Goal: Use online tool/utility: Utilize a website feature to perform a specific function

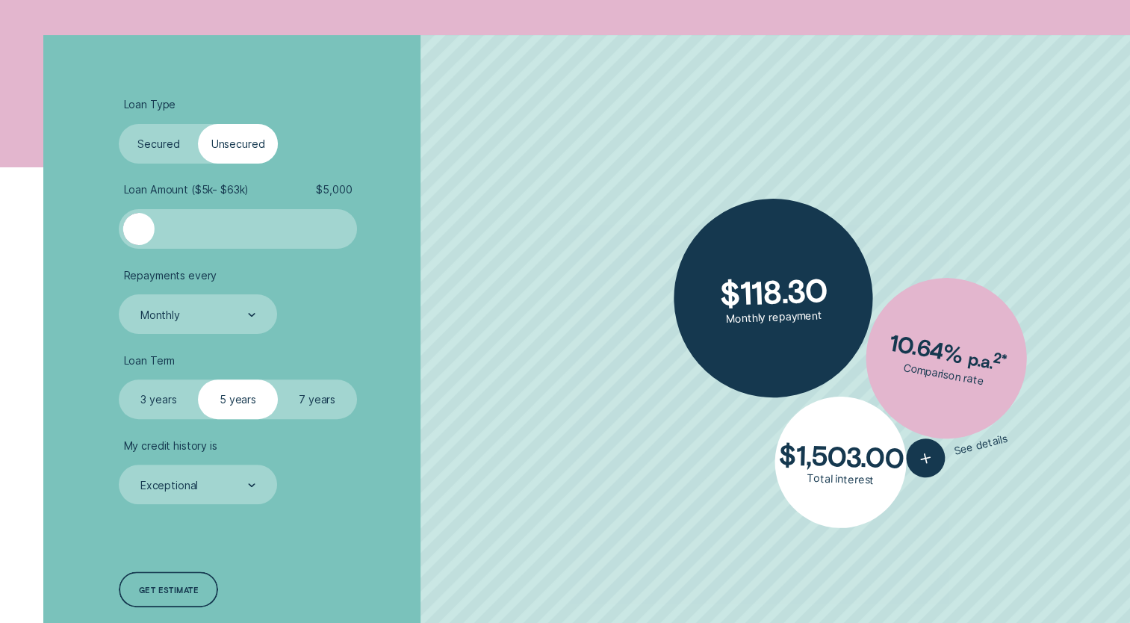
scroll to position [361, 0]
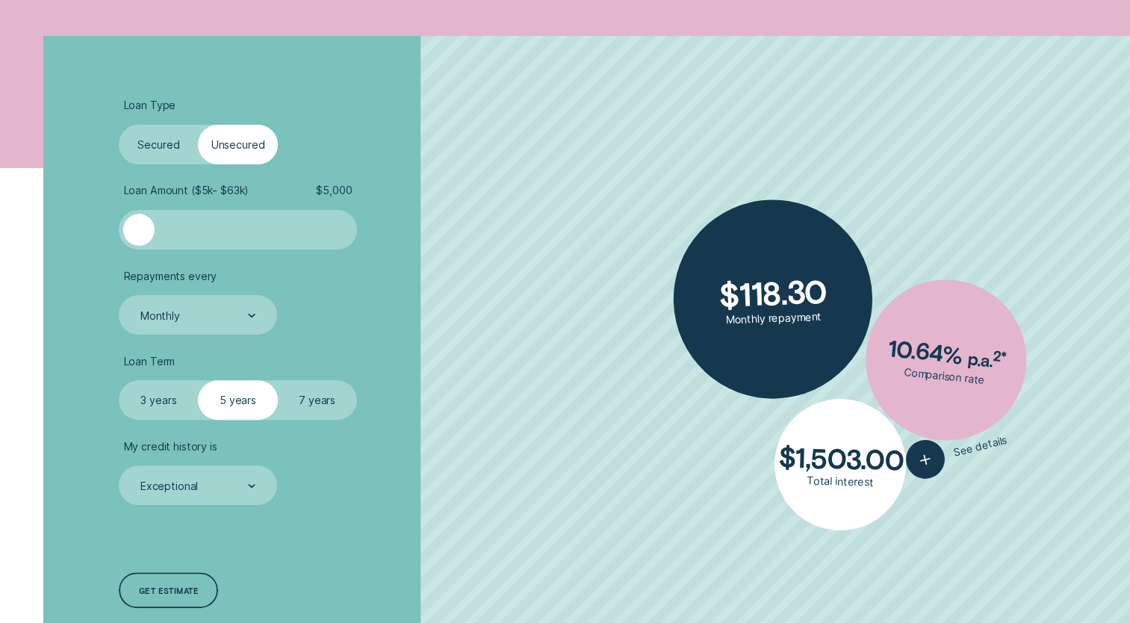
click at [176, 229] on div at bounding box center [238, 229] width 198 height 31
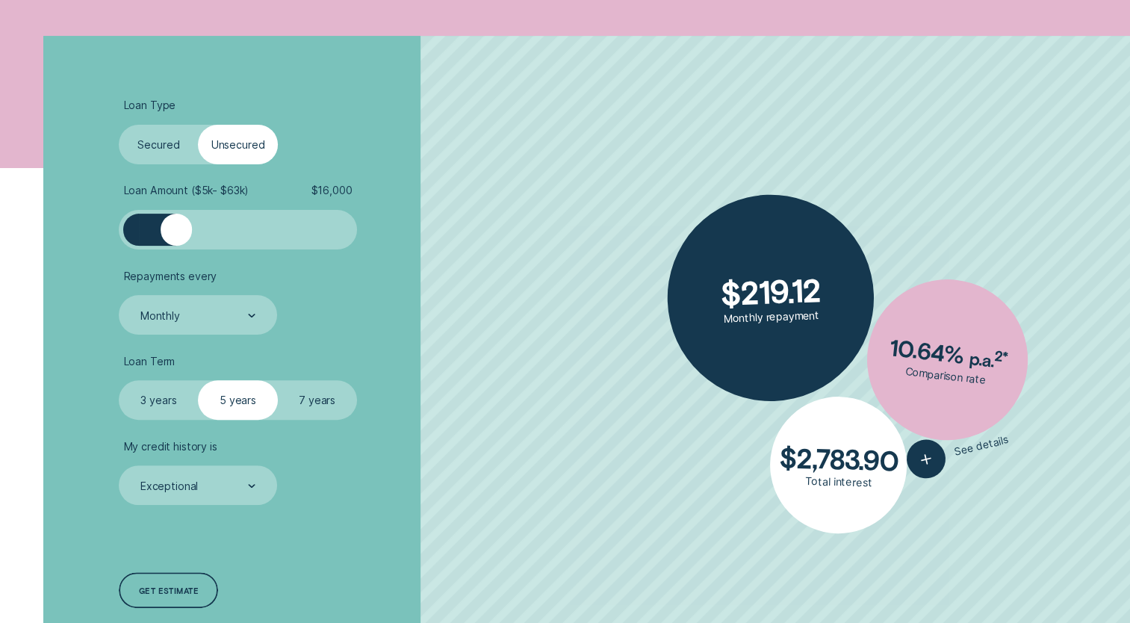
click at [221, 239] on div at bounding box center [238, 229] width 198 height 31
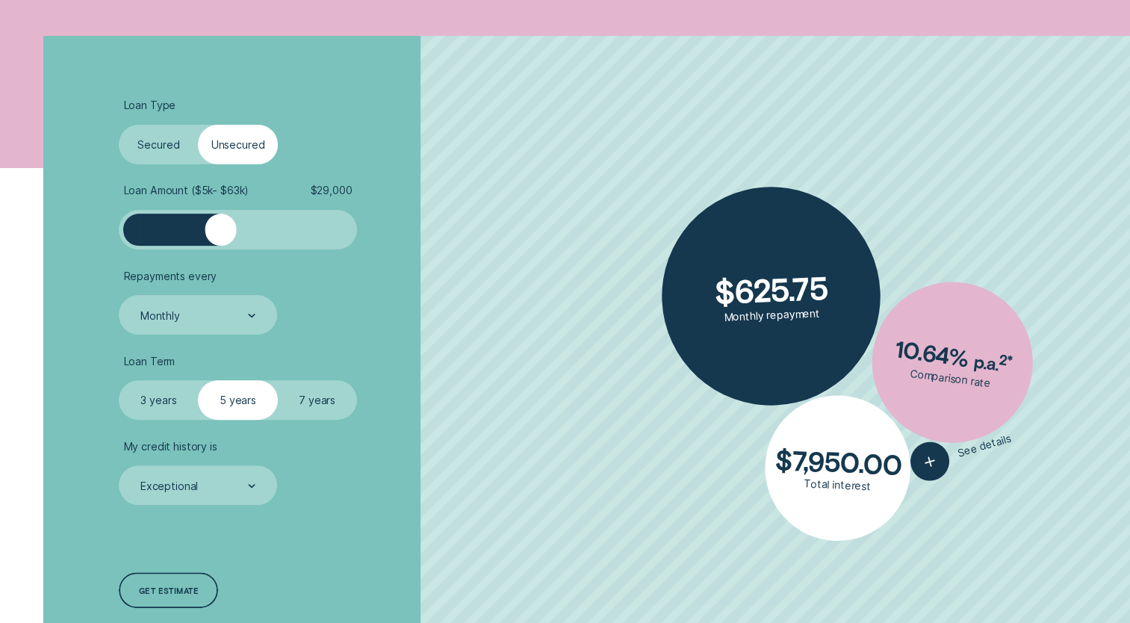
click at [253, 232] on div at bounding box center [238, 229] width 198 height 31
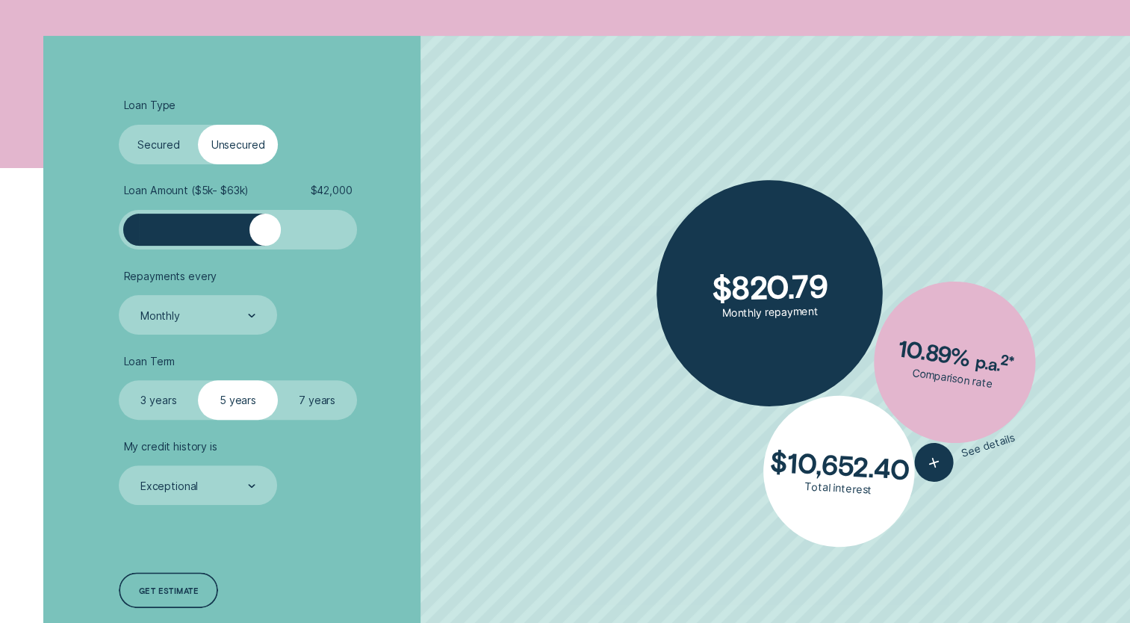
click at [266, 232] on div at bounding box center [264, 229] width 31 height 31
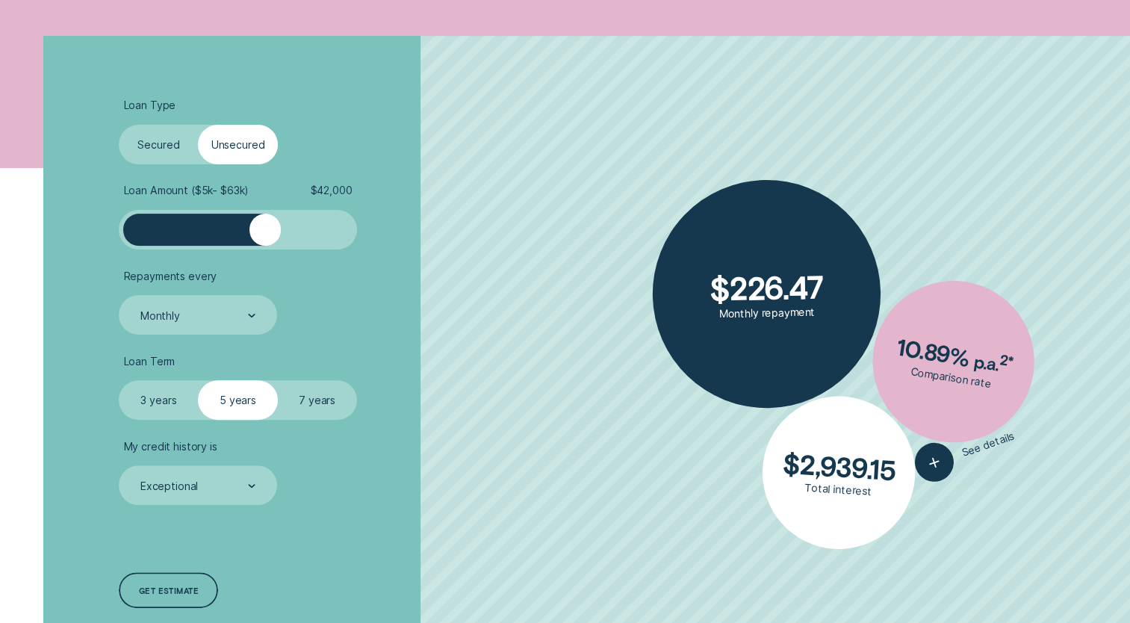
click at [279, 233] on div at bounding box center [264, 229] width 31 height 31
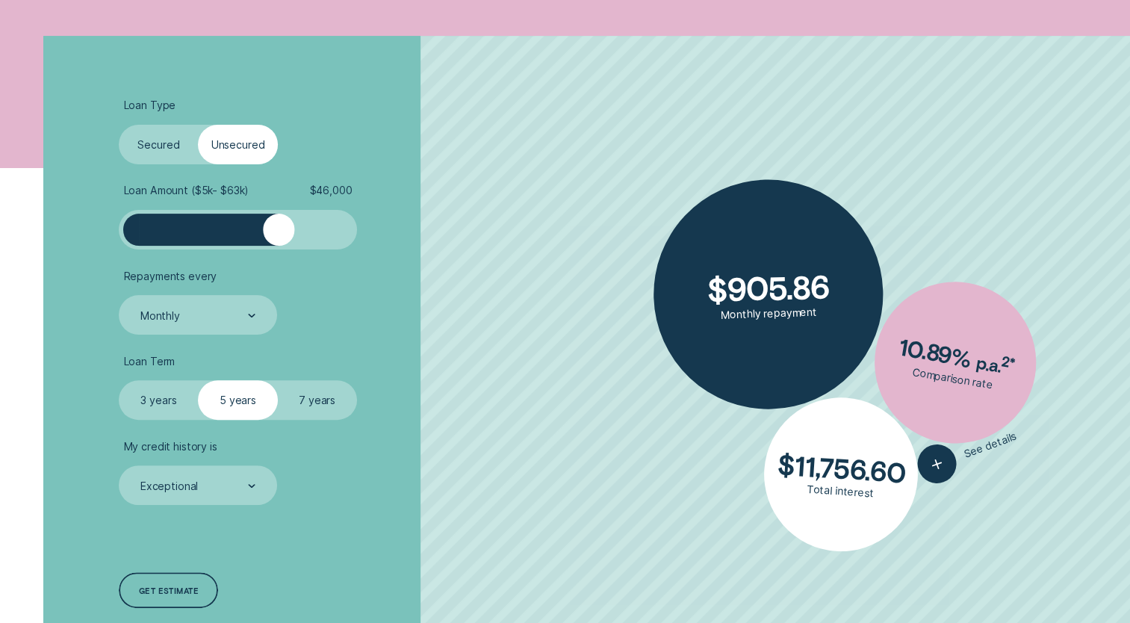
click at [279, 233] on div at bounding box center [278, 229] width 31 height 31
click at [297, 237] on div at bounding box center [238, 229] width 198 height 31
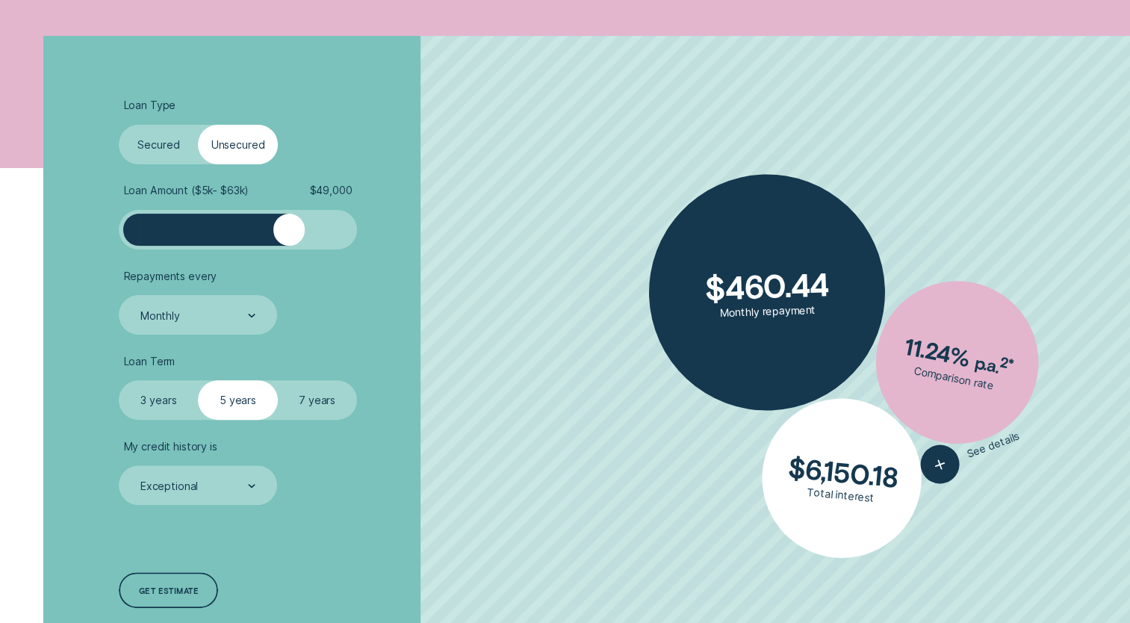
click at [290, 236] on div at bounding box center [288, 229] width 31 height 31
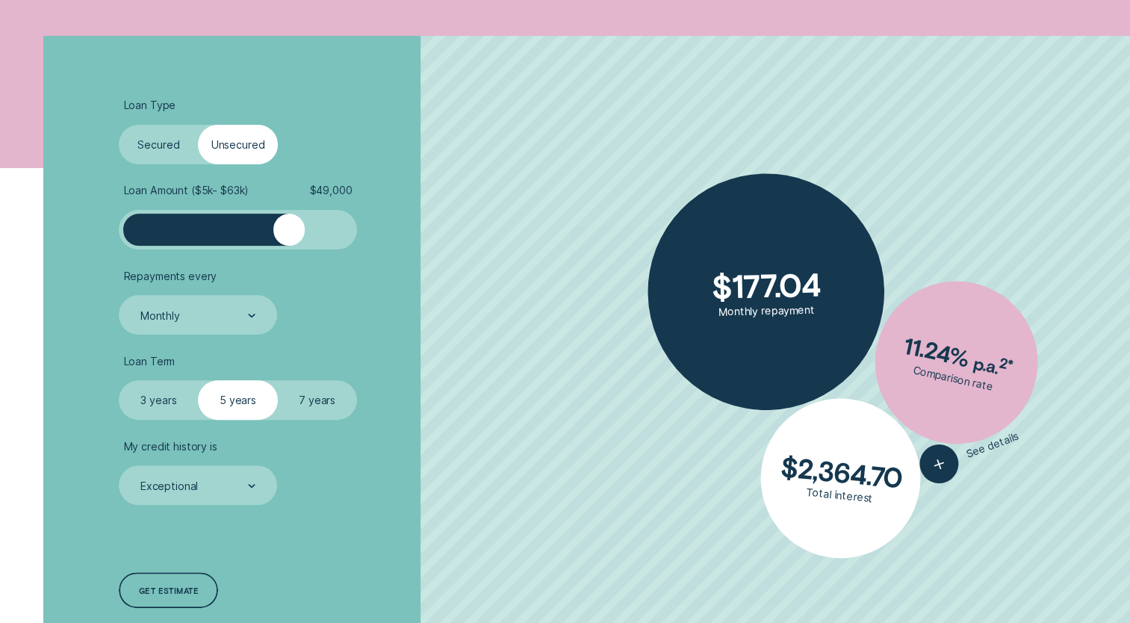
click at [296, 234] on div at bounding box center [288, 229] width 31 height 31
click at [291, 234] on div at bounding box center [295, 229] width 31 height 31
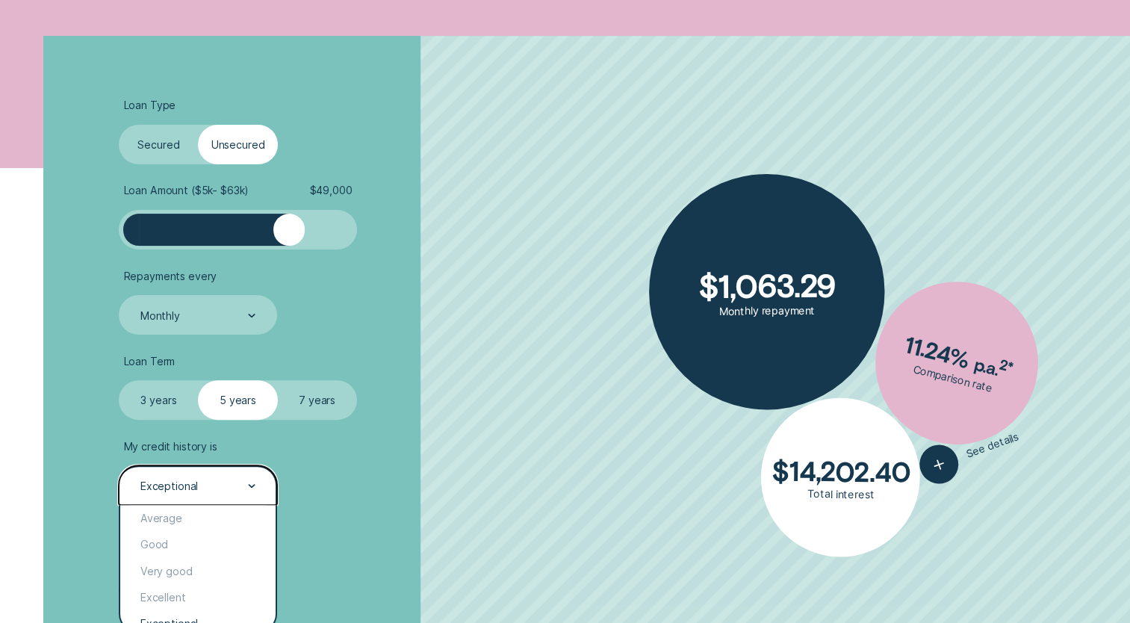
click at [248, 479] on div "Exceptional" at bounding box center [197, 486] width 117 height 15
click at [203, 587] on div "Excellent" at bounding box center [197, 597] width 155 height 26
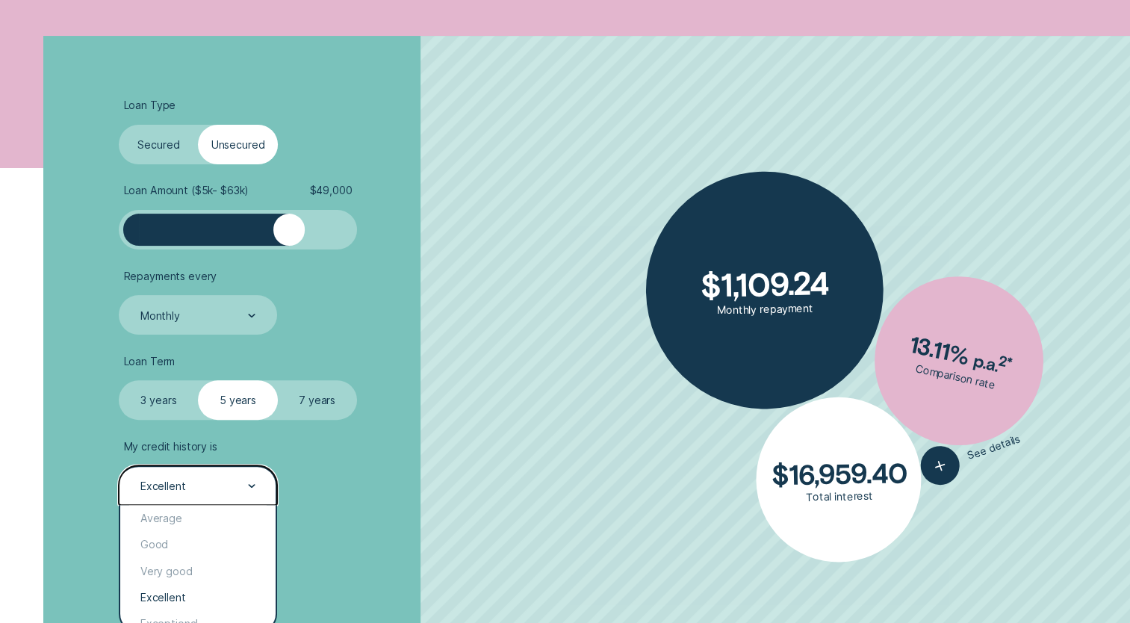
click at [251, 481] on div at bounding box center [251, 486] width 7 height 38
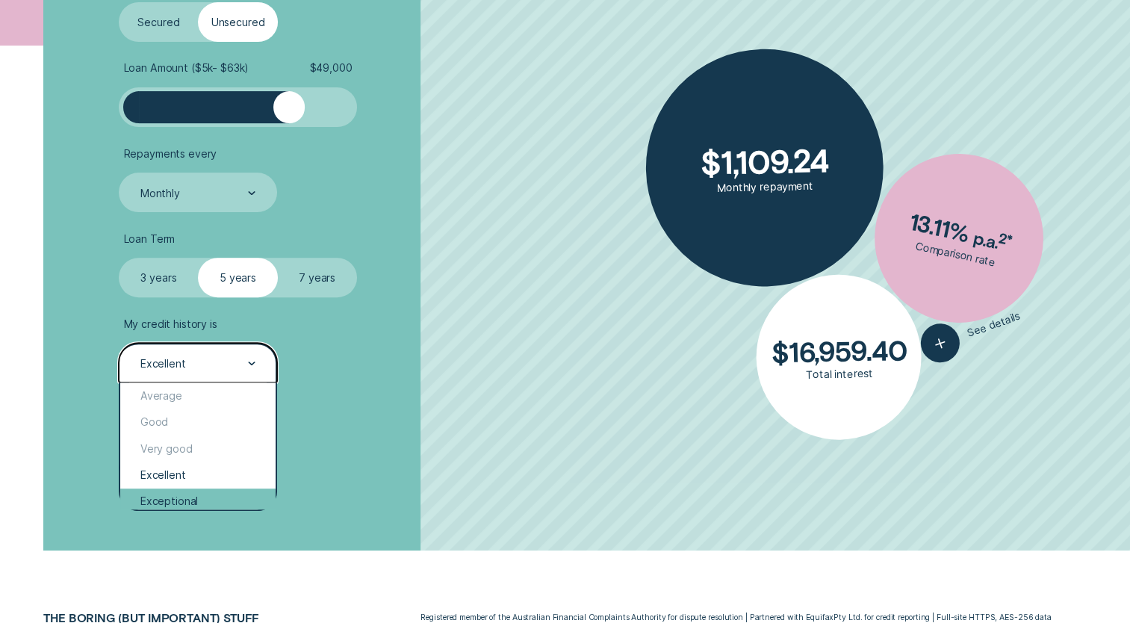
scroll to position [1, 0]
click at [214, 494] on div "Exceptional" at bounding box center [197, 501] width 155 height 26
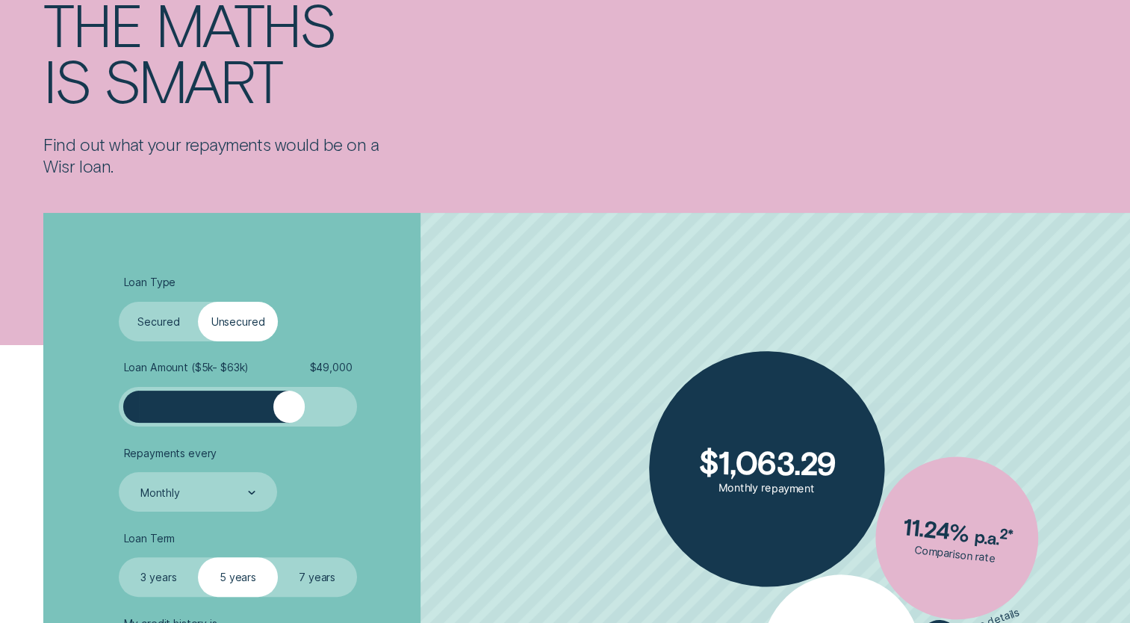
scroll to position [0, 0]
